Goal: Answer question/provide support: Share knowledge or assist other users

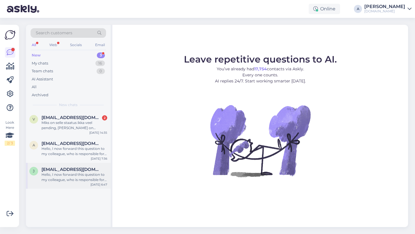
click at [70, 177] on div "Hello, I now forward this question to my colleague, who is responsible for this…" at bounding box center [75, 177] width 66 height 10
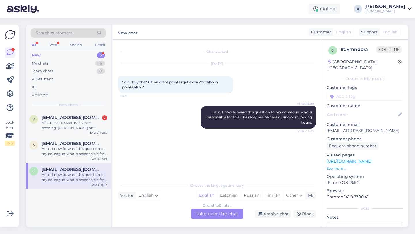
click at [225, 212] on div "English to English Take over the chat" at bounding box center [217, 214] width 52 height 10
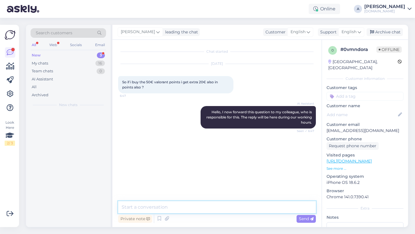
click at [189, 210] on textarea at bounding box center [217, 207] width 198 height 12
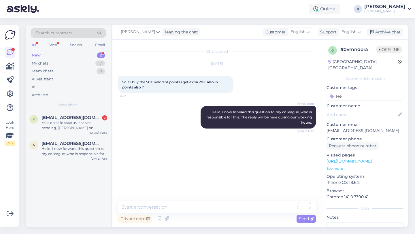
type input "He"
click at [162, 208] on textarea "To enrich screen reader interactions, please activate Accessibility in Grammarl…" at bounding box center [217, 207] width 198 height 12
type textarea "Hey there!"
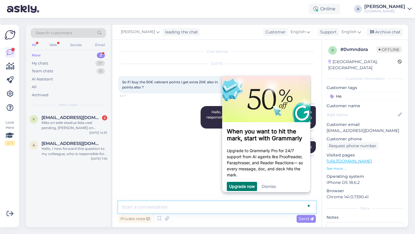
paste textarea "Receive your code by email in minutes, activate it in your user account, and ha…"
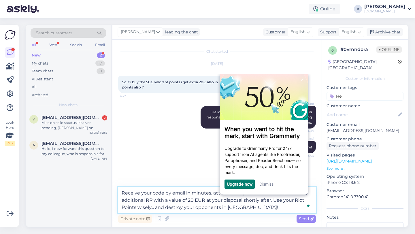
click at [210, 194] on textarea "Receive your code by email in minutes, activate it in your user account, and ha…" at bounding box center [217, 200] width 198 height 26
click at [267, 184] on link "Dismiss" at bounding box center [267, 184] width 14 height 5
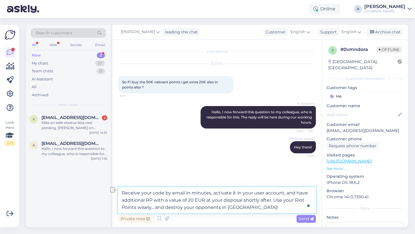
drag, startPoint x: 294, startPoint y: 193, endPoint x: 121, endPoint y: 192, distance: 173.6
click at [121, 192] on textarea "Receive your code by email in minutes, activate it in your user account, and ha…" at bounding box center [217, 200] width 198 height 26
click at [217, 193] on textarea "Once you activate the code you'll get have additional RP with a value of 20 EUR…" at bounding box center [217, 200] width 198 height 26
click at [169, 200] on textarea "Once you activate the code you'll get additional RP with a value of 20 EUR at y…" at bounding box center [217, 200] width 198 height 26
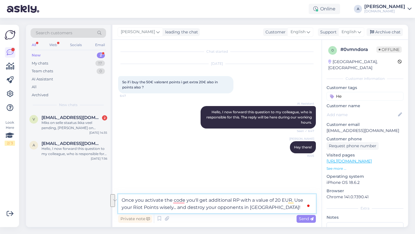
drag, startPoint x: 294, startPoint y: 198, endPoint x: 296, endPoint y: 222, distance: 24.0
click at [296, 222] on div "Once you activate the code you'll get additional RP with a value of 20 EUR. Use…" at bounding box center [217, 209] width 198 height 30
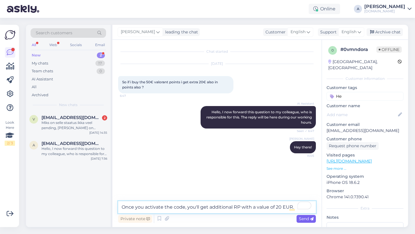
type textarea "Once you activate the code, you'll get additional RP with a value of 20 EUR."
click at [301, 219] on span "Send" at bounding box center [306, 218] width 15 height 5
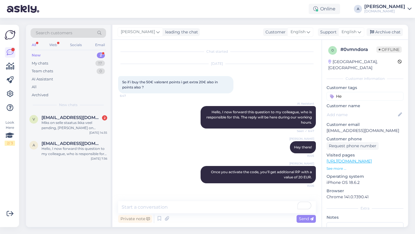
click at [343, 92] on input "He" at bounding box center [365, 96] width 77 height 9
type input "H"
type input "other"
click at [356, 109] on div "Other" at bounding box center [357, 112] width 16 height 6
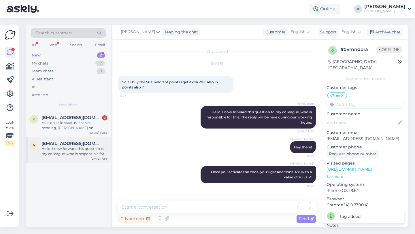
click at [72, 157] on div "a adilakhtaruae@gmail.com Hello, I now forward this question to my colleague, w…" at bounding box center [68, 150] width 85 height 26
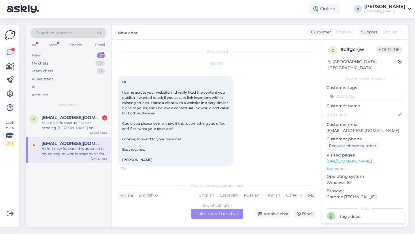
scroll to position [33, 0]
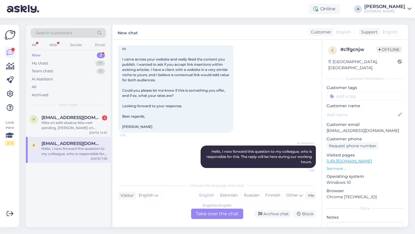
click at [209, 215] on div "English to English Take over the chat" at bounding box center [217, 214] width 52 height 10
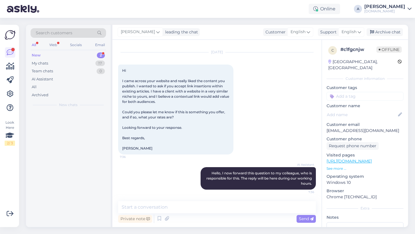
scroll to position [12, 0]
click at [177, 212] on textarea at bounding box center [217, 207] width 198 height 12
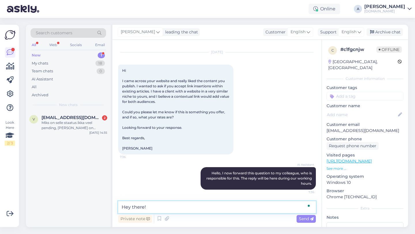
type textarea "Hey there!"
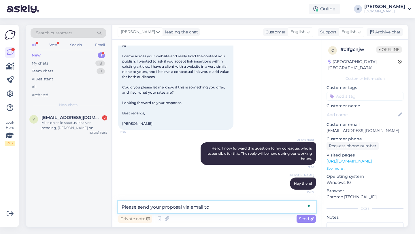
paste textarea "info@punktid.ee"
type textarea "Please send your proposal via email to info@punktid.ee"
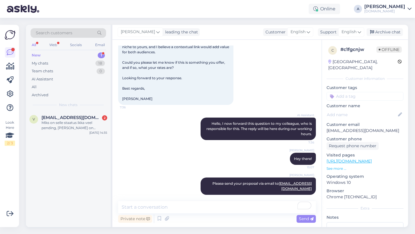
click at [352, 92] on input at bounding box center [365, 96] width 77 height 9
type input "o"
type input "other"
click at [358, 110] on span "Other" at bounding box center [357, 111] width 10 height 3
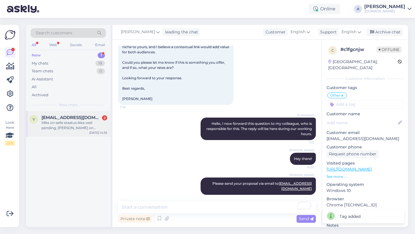
click at [53, 130] on div "Miks on selle staatus ikka veel pending, kui arve on tasutud ja saadavus oli sa…" at bounding box center [75, 125] width 66 height 10
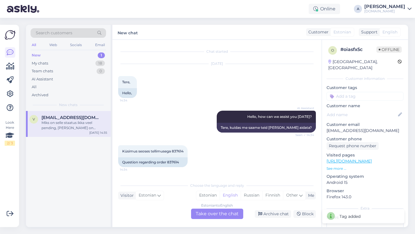
scroll to position [44, 0]
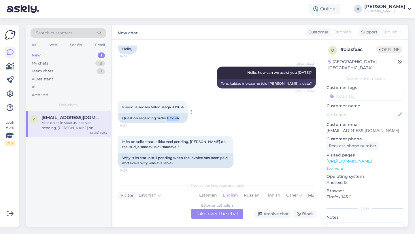
drag, startPoint x: 181, startPoint y: 117, endPoint x: 170, endPoint y: 117, distance: 11.2
click at [168, 117] on div "Question regarding order 837614" at bounding box center [153, 118] width 70 height 10
copy div "837614"
click at [206, 216] on div "Estonian to English Take over the chat" at bounding box center [217, 214] width 52 height 10
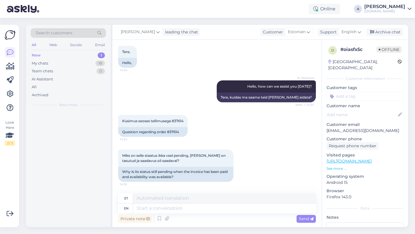
scroll to position [30, 0]
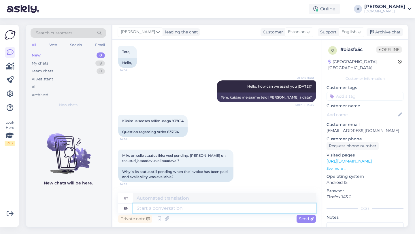
click at [172, 207] on textarea at bounding box center [224, 209] width 183 height 10
type textarea "Hw"
type textarea "Maantee"
type textarea "Hey t"
type textarea "Hei"
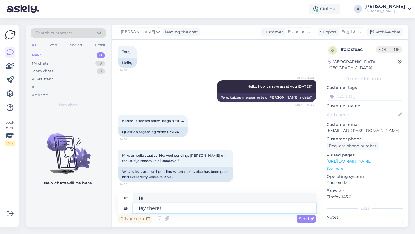
type textarea "Hey there!"
type textarea "Tere!"
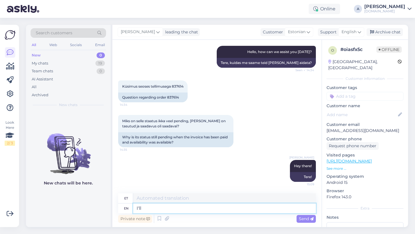
type textarea "I'll"
type textarea "Ma teen"
type textarea "I'll be"
type textarea "Ma olen"
type textarea "I'll be sharing"
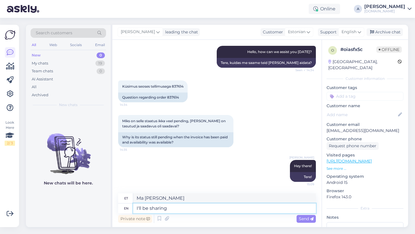
type textarea "Ma jagan"
type textarea "I'll be sharing your orde"
type textarea "Ma jagan sinu"
type textarea "I'll be sharing your order with"
type textarea "Jagan teie tellimust"
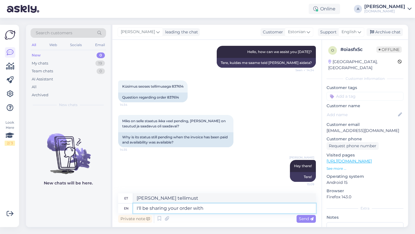
type textarea "I'll be sharing your order with u"
type textarea "Jagan teie tellimust teiega"
type textarea "I'll be sharing your order with our int"
type textarea "Jagan teie tellimust meiega"
type textarea "I'll be sharing your order with our internal"
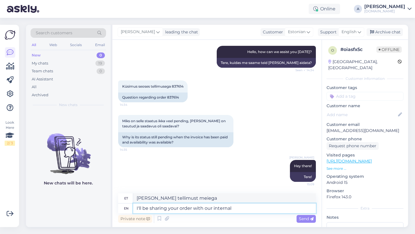
type textarea "Jagan teie tellimust meie interaktiivsete tellimustega."
type textarea "I'll be sharing your order with our internal team"
type textarea "Jagan teie tellimust meie siseringiga."
type textarea "I'll be sharing your order with our internal team so"
type textarea "Jagan teie tellimust meie sisemise meeskonnaga, seega"
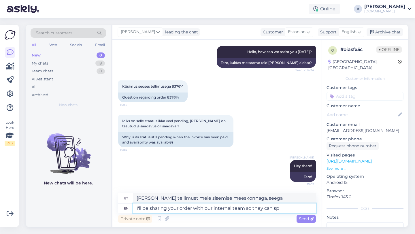
type textarea "I'll be sharing your order with our internal team so they can spe"
type textarea "Jagan teie tellimust meie sisemise meeskonnaga, et nad saaksid"
type textarea "I'll be sharing your order with our internal team so they can speed"
type textarea "Jagan teie tellimust meie sisemise meeskonnaga, et nad saaksid seda teha."
type textarea "I'll be sharing your order with our internal team so they can speed"
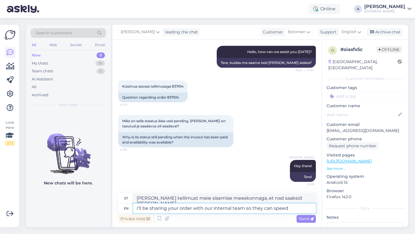
type textarea "Jagan teie tellimust meie sisemise meeskonnaga, et nad saaksid seda kiiremini t…"
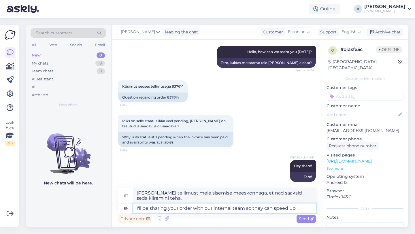
type textarea "I'll be sharing your order with our internal team so they can speed up"
type textarea "Jagan teie tellimust meie sisemise meeskonnaga, et nad saaksid protsessi kiiren…"
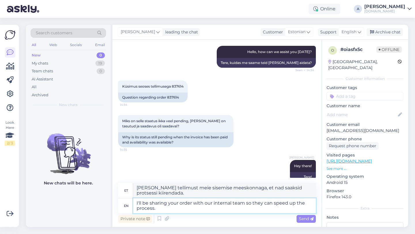
type textarea "I'll be sharing your order with our internal team so they can speed up the proc…"
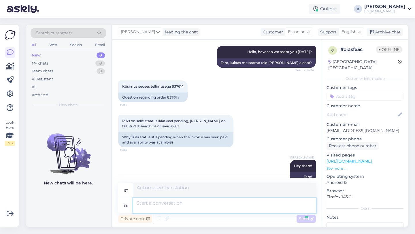
scroll to position [110, 0]
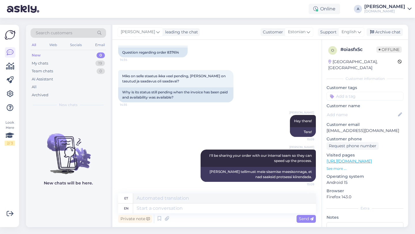
click at [339, 92] on input at bounding box center [365, 96] width 77 height 9
type input "orde"
click at [362, 110] on span "Order_delay" at bounding box center [365, 111] width 21 height 3
